Goal: Transaction & Acquisition: Purchase product/service

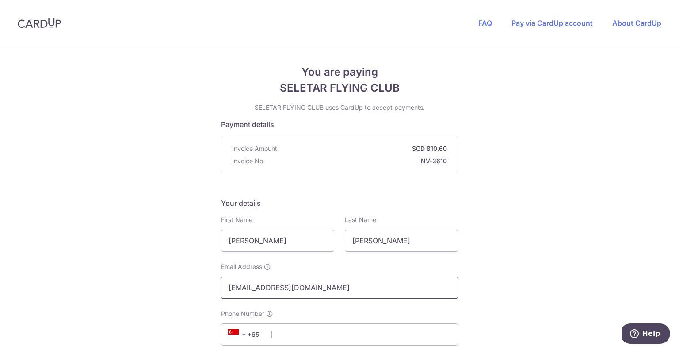
drag, startPoint x: 236, startPoint y: 288, endPoint x: 345, endPoint y: 296, distance: 109.6
click at [345, 296] on input "[EMAIL_ADDRESS][DOMAIN_NAME]" at bounding box center [339, 287] width 237 height 22
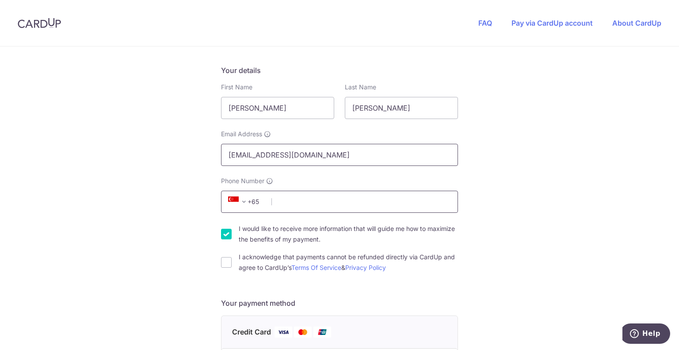
type input "[EMAIL_ADDRESS][DOMAIN_NAME]"
click at [312, 202] on input "Phone Number" at bounding box center [339, 202] width 237 height 22
type input "82224242"
click at [513, 259] on div "You are paying SELETAR FLYING CLUB SELETAR FLYING CLUB uses CardUp to accept pa…" at bounding box center [339, 324] width 679 height 821
click at [223, 234] on input "I would like to receive more information that will guide me how to maximize the…" at bounding box center [226, 234] width 11 height 11
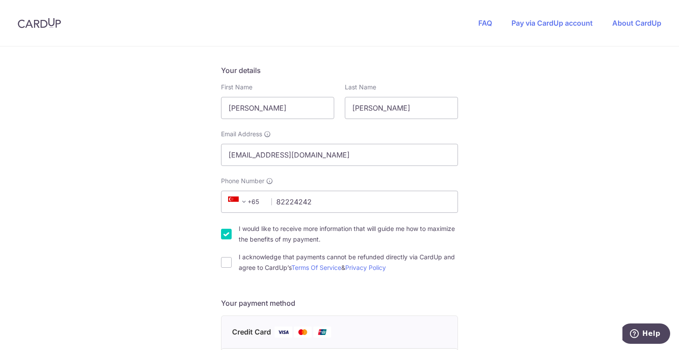
checkbox input "false"
click at [221, 267] on input "I acknowledge that payments cannot be refunded directly via CardUp and agree to…" at bounding box center [226, 262] width 11 height 11
checkbox input "true"
click at [151, 278] on div "You are paying SELETAR FLYING CLUB SELETAR FLYING CLUB uses CardUp to accept pa…" at bounding box center [339, 324] width 679 height 821
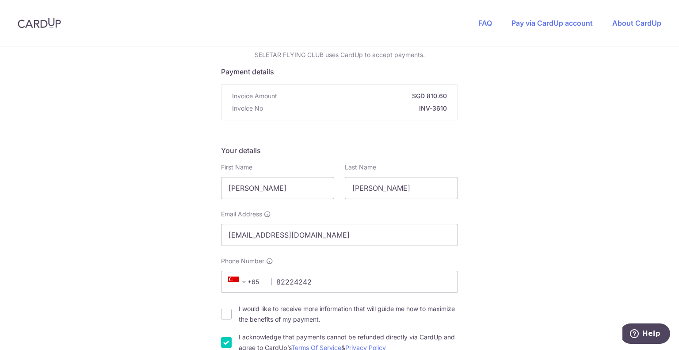
scroll to position [0, 0]
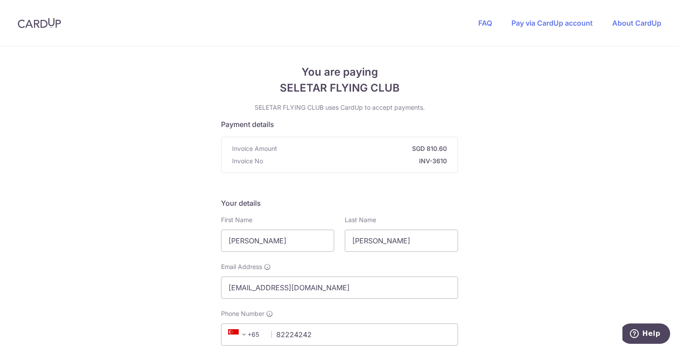
drag, startPoint x: 97, startPoint y: 64, endPoint x: 101, endPoint y: 60, distance: 6.0
